Goal: Transaction & Acquisition: Purchase product/service

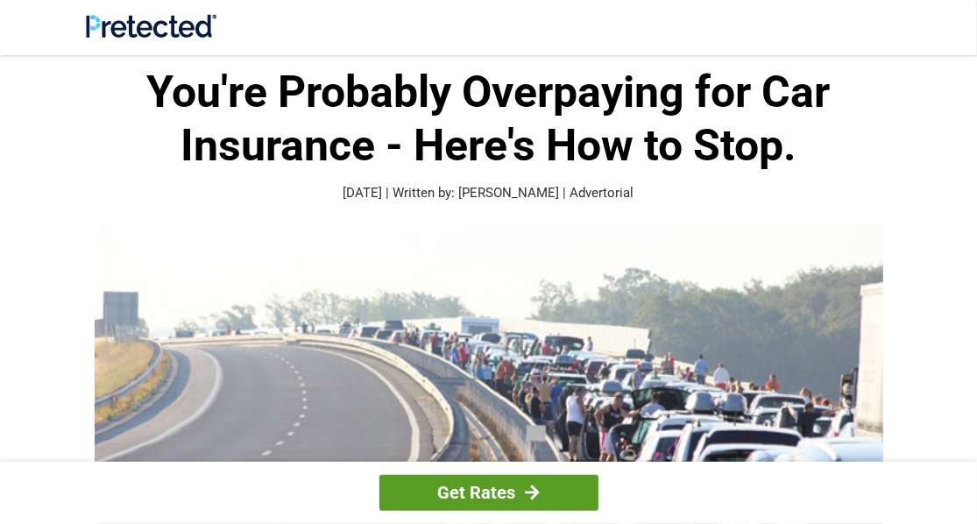
click at [471, 490] on link "Get Rates" at bounding box center [488, 493] width 219 height 36
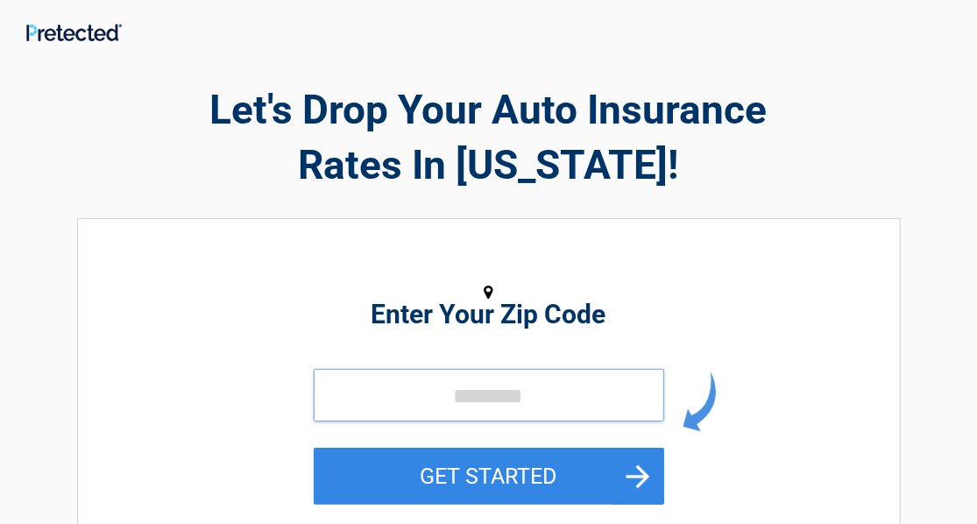
click at [450, 391] on input "tel" at bounding box center [489, 395] width 350 height 53
type input "*****"
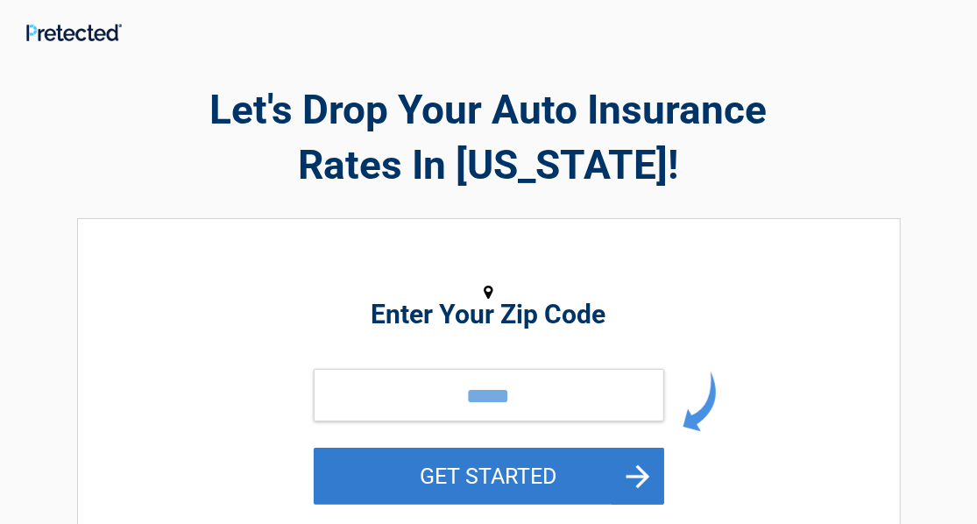
click at [499, 469] on button "GET STARTED" at bounding box center [489, 476] width 350 height 57
